Goal: Check status: Check status

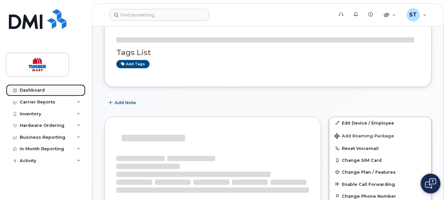
click at [37, 88] on div "Dashboard" at bounding box center [32, 89] width 25 height 5
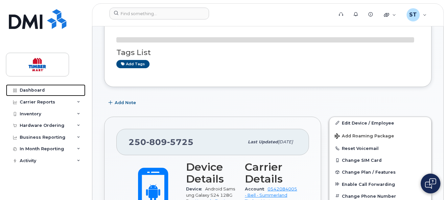
scroll to position [112, 0]
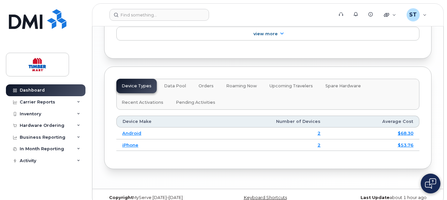
scroll to position [868, 0]
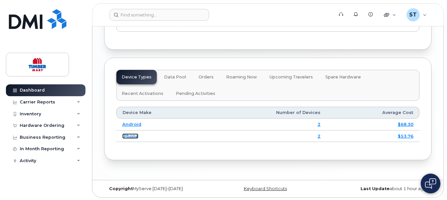
click at [130, 138] on link "iPhone" at bounding box center [130, 135] width 16 height 5
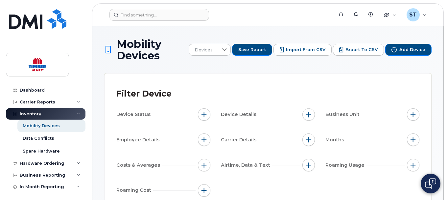
scroll to position [33, 0]
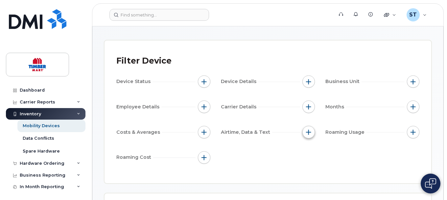
click at [308, 132] on span "button" at bounding box center [308, 131] width 5 height 5
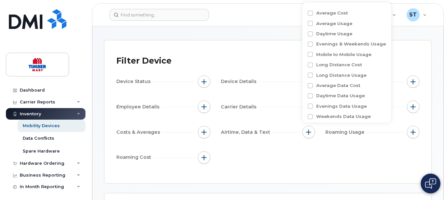
drag, startPoint x: 254, startPoint y: 146, endPoint x: 247, endPoint y: 147, distance: 6.9
click at [254, 146] on div "Device Status Device Details Business Unit Employee Details Carrier Details Mon…" at bounding box center [267, 120] width 303 height 90
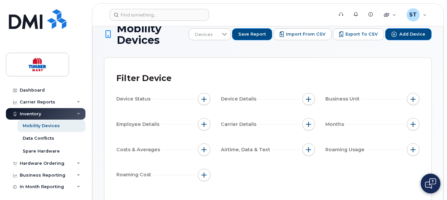
scroll to position [0, 0]
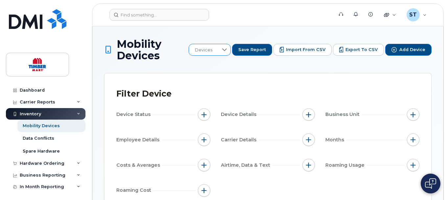
click at [227, 48] on icon at bounding box center [224, 49] width 5 height 5
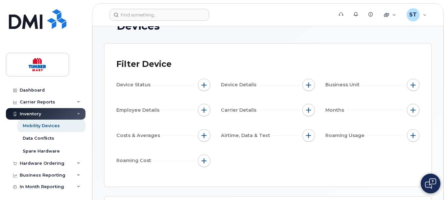
scroll to position [33, 0]
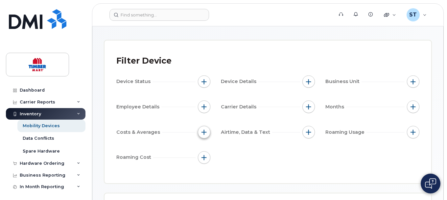
click at [206, 133] on span "button" at bounding box center [204, 131] width 5 height 5
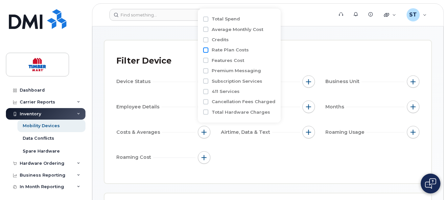
click at [205, 50] on input "Rate Plan Costs" at bounding box center [205, 49] width 5 height 5
checkbox input "true"
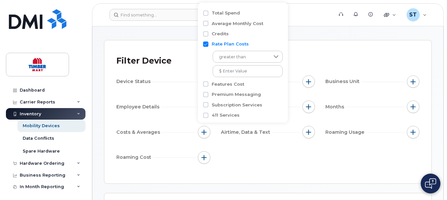
drag, startPoint x: 188, startPoint y: 63, endPoint x: 110, endPoint y: 76, distance: 79.3
click at [185, 64] on div "Filter Device" at bounding box center [267, 60] width 303 height 17
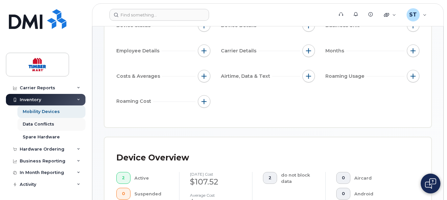
scroll to position [99, 0]
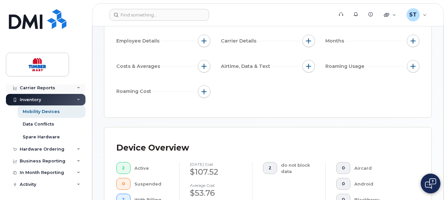
click at [44, 89] on div "Carrier Reports" at bounding box center [38, 87] width 36 height 5
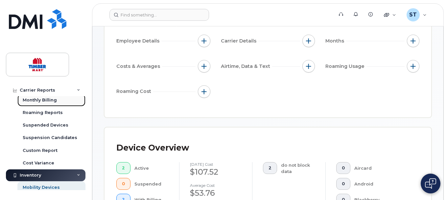
click at [42, 100] on div "Monthly Billing" at bounding box center [40, 100] width 34 height 6
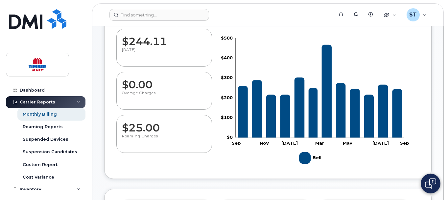
scroll to position [46, 0]
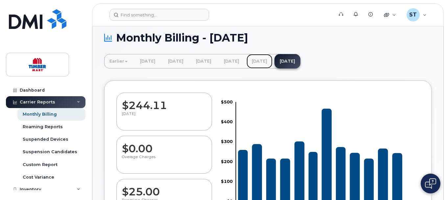
click at [273, 66] on link "July 2025" at bounding box center [260, 61] width 26 height 14
click at [245, 67] on link "June 2025" at bounding box center [232, 61] width 26 height 14
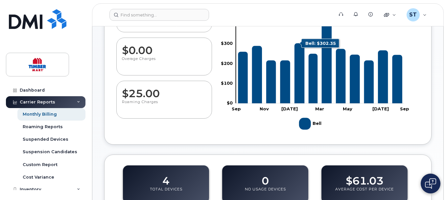
scroll to position [145, 0]
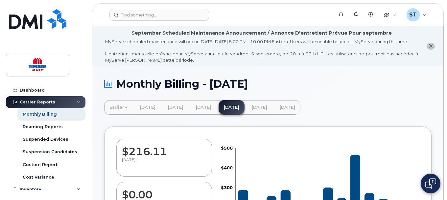
click at [429, 48] on icon "close notification" at bounding box center [431, 46] width 4 height 4
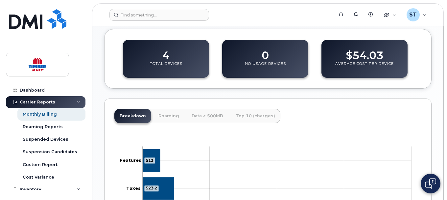
scroll to position [230, 0]
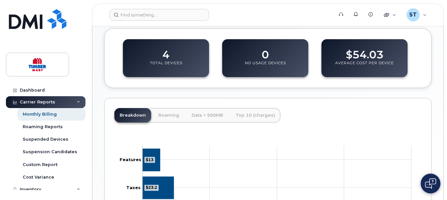
click at [167, 59] on dd "4" at bounding box center [165, 51] width 7 height 18
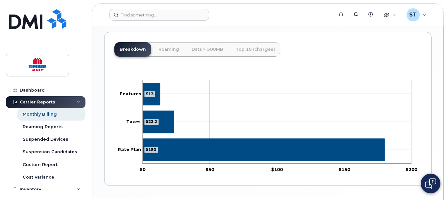
scroll to position [315, 0]
